Goal: Information Seeking & Learning: Learn about a topic

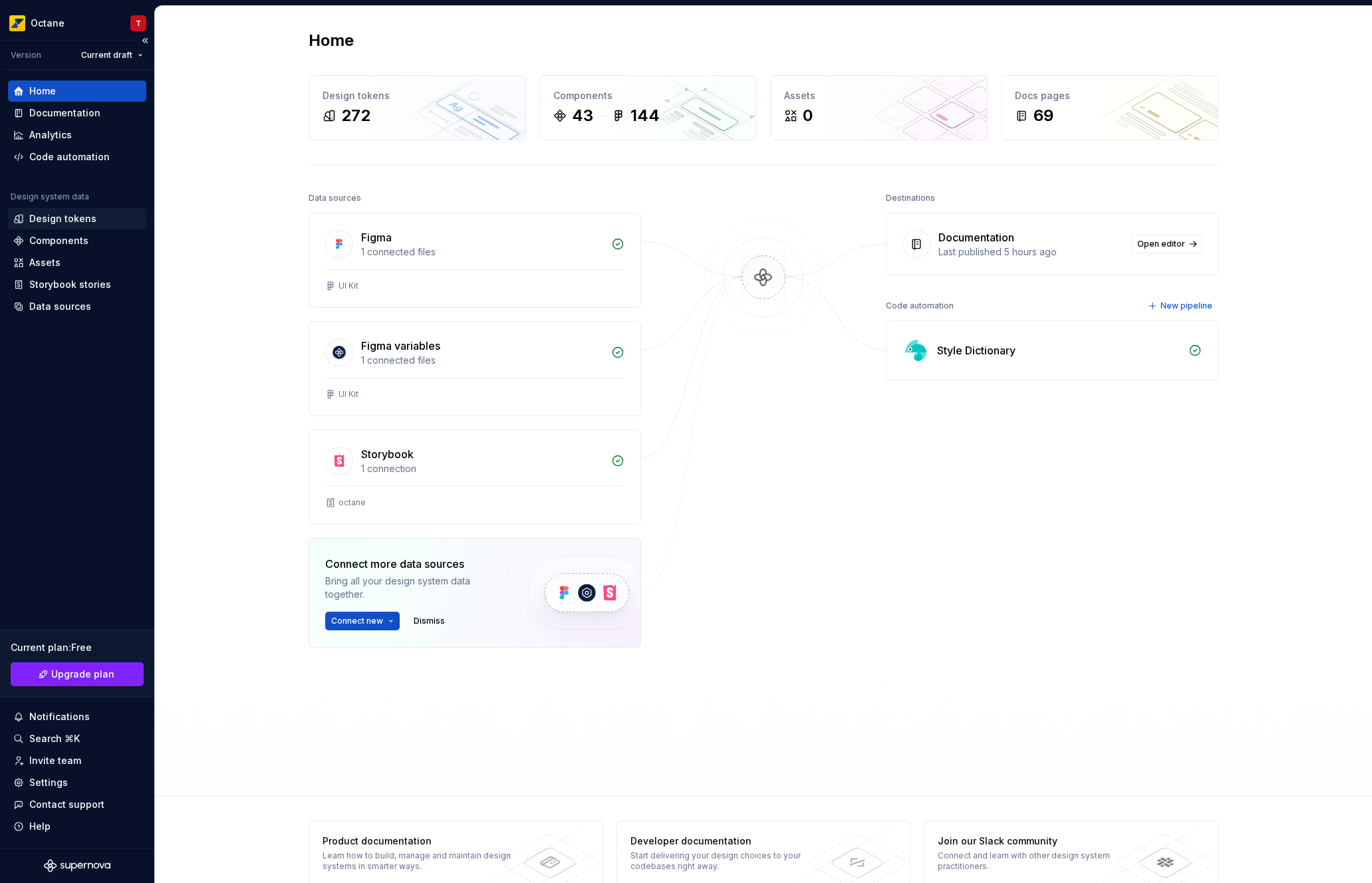
click at [60, 220] on div "Design tokens" at bounding box center [63, 218] width 67 height 13
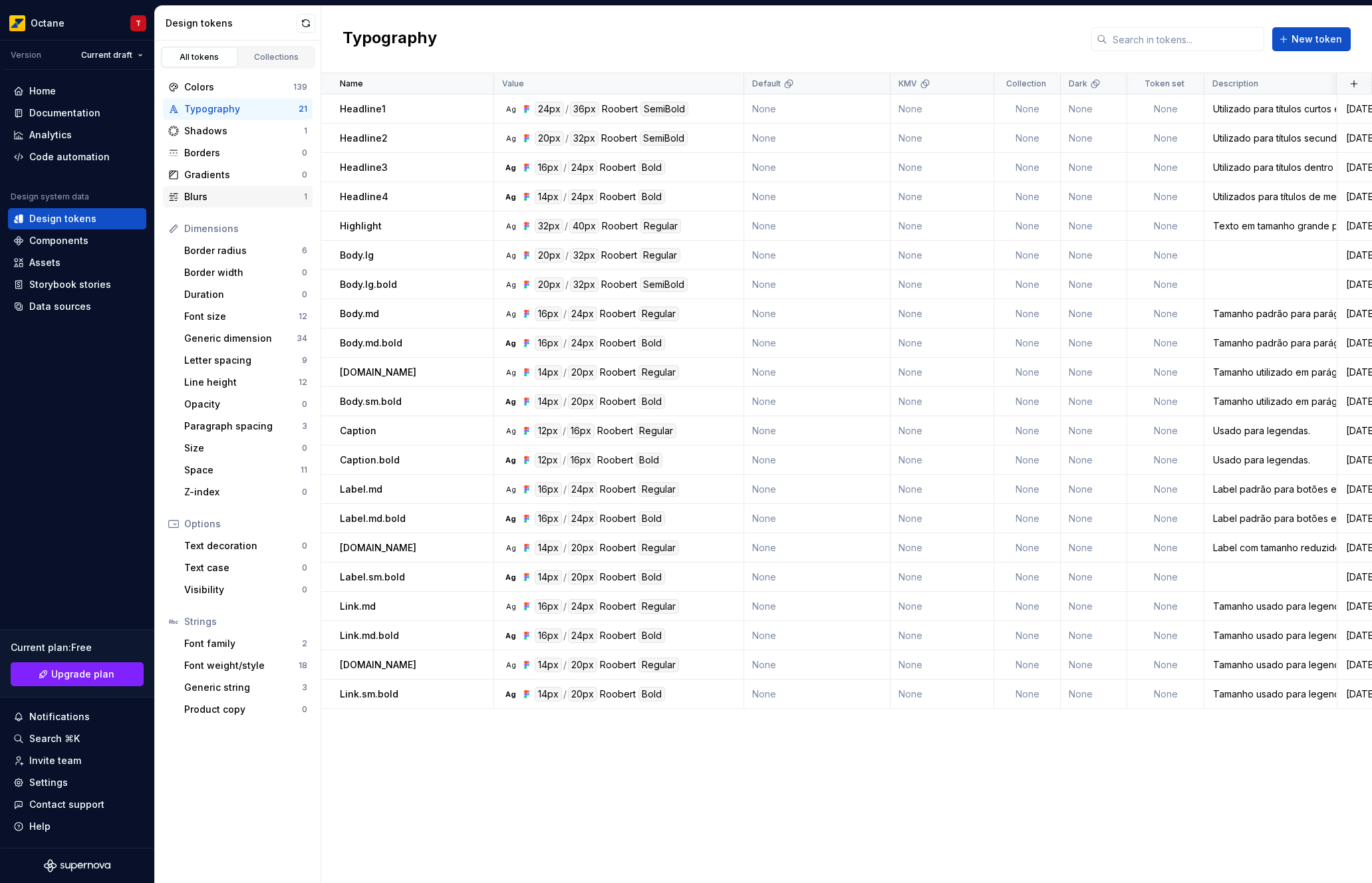
click at [224, 199] on div "Blurs" at bounding box center [244, 197] width 120 height 13
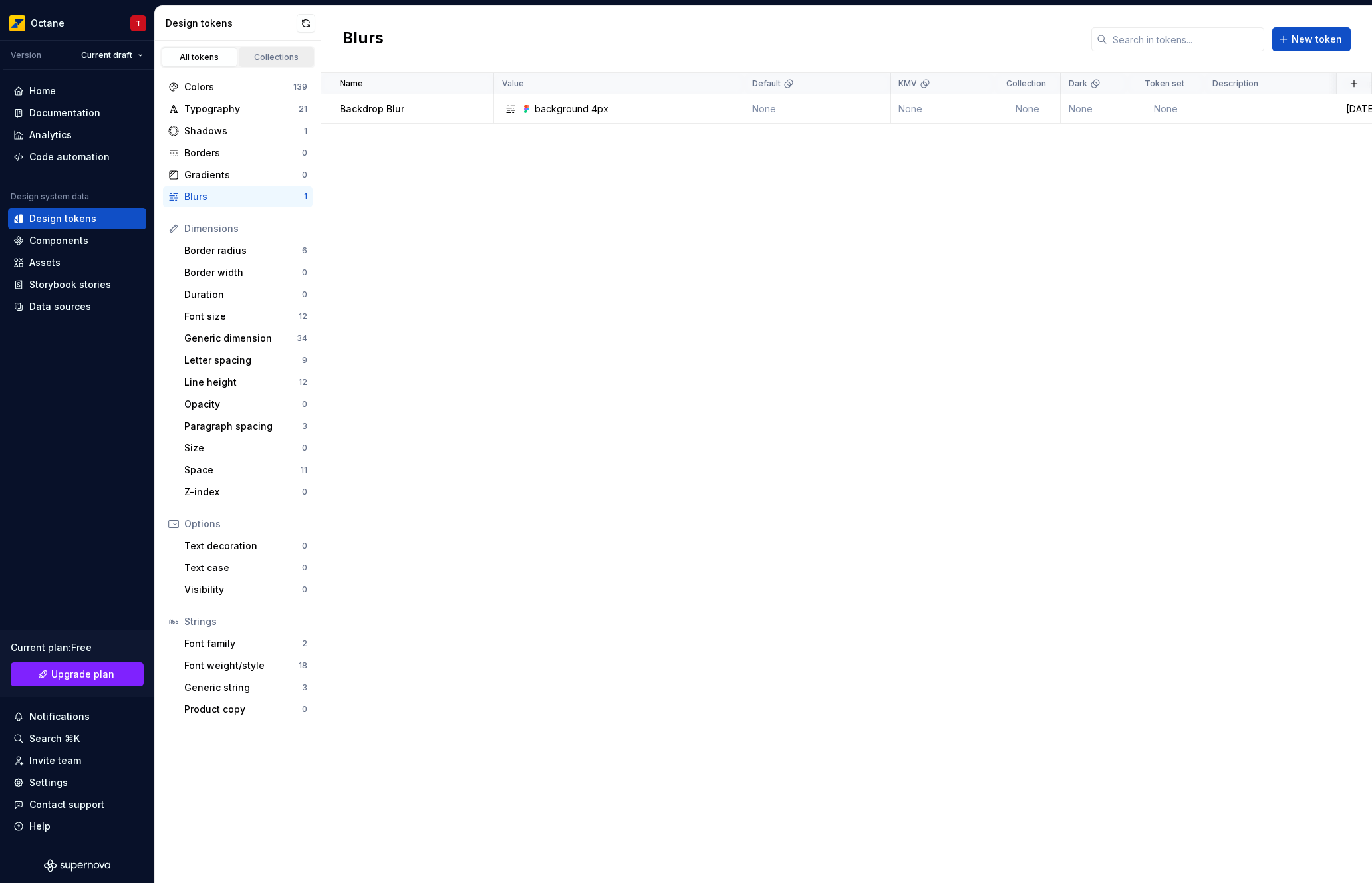
click at [260, 60] on div "Collections" at bounding box center [277, 57] width 67 height 10
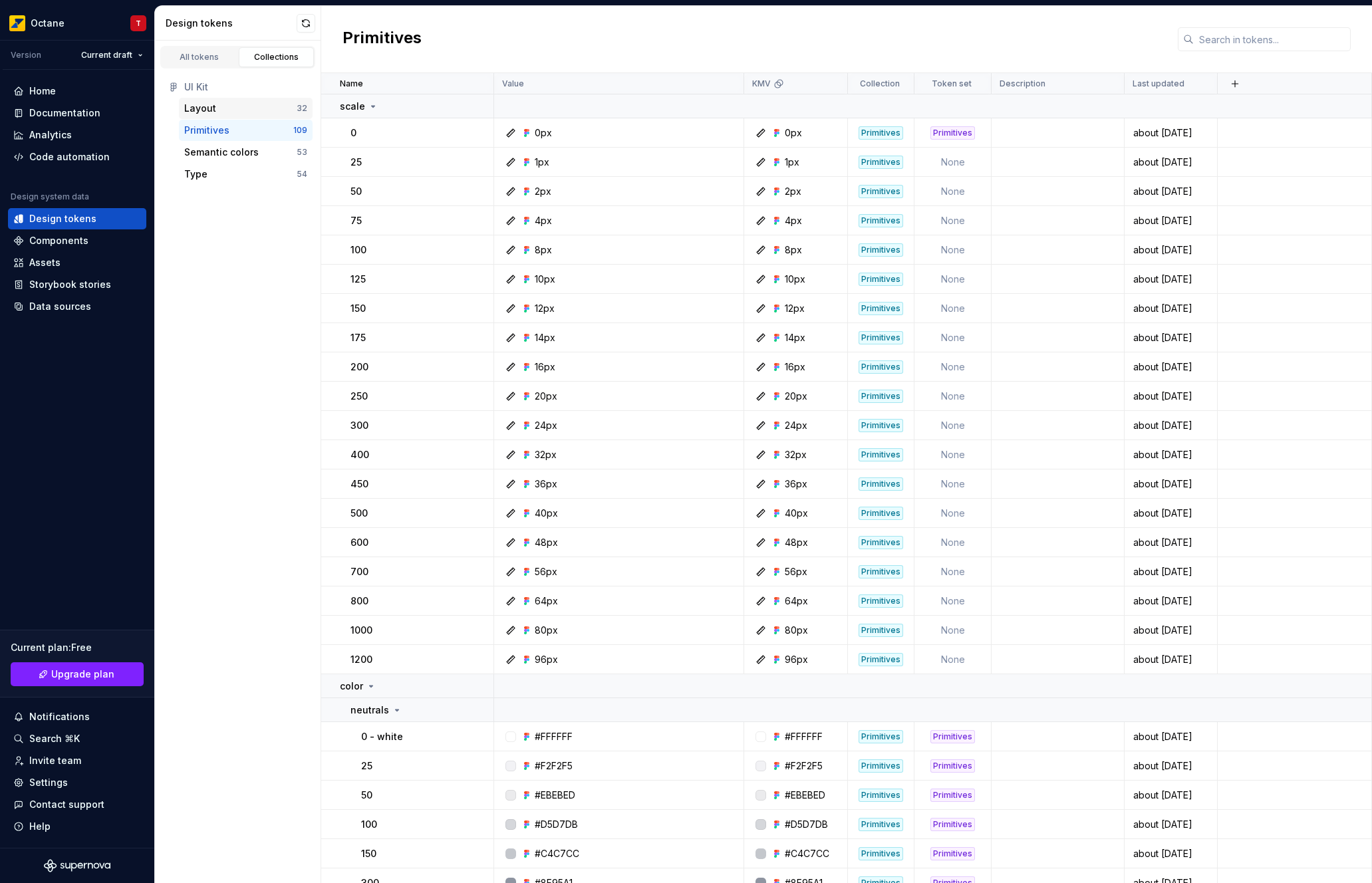
click at [219, 102] on div "Layout" at bounding box center [241, 108] width 113 height 13
